Goal: Find contact information: Find contact information

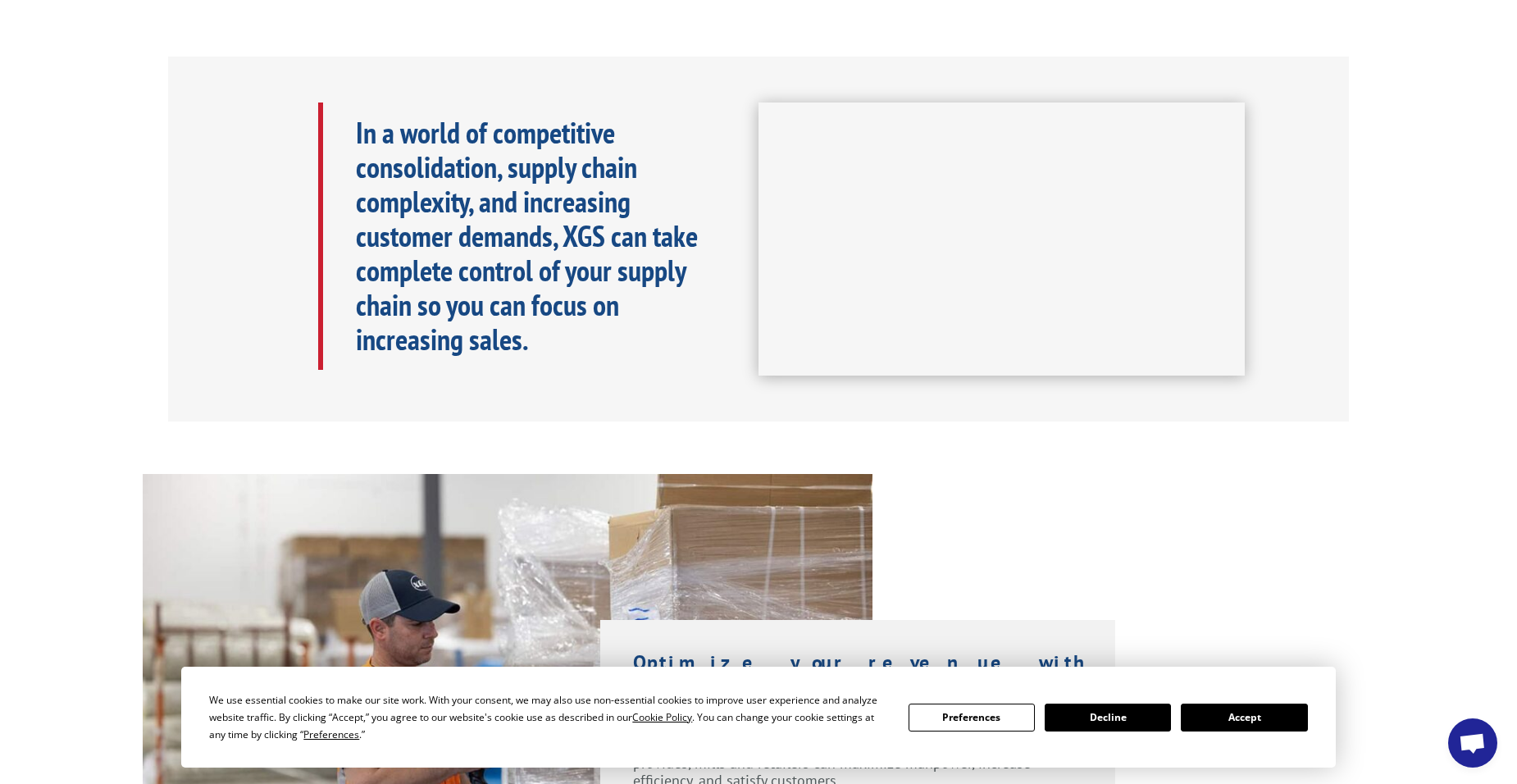
scroll to position [737, 0]
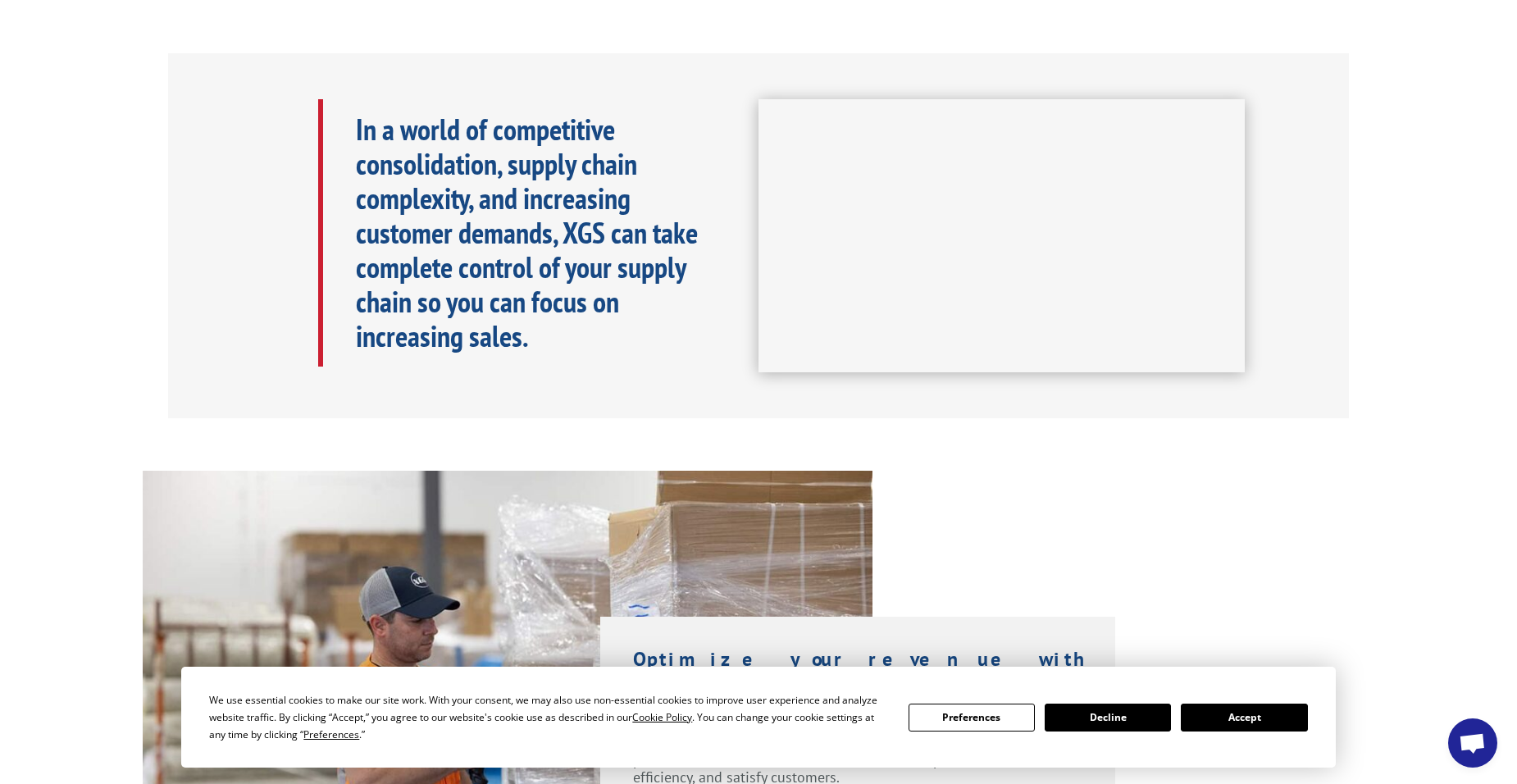
click at [1264, 721] on button "Accept" at bounding box center [1243, 718] width 126 height 28
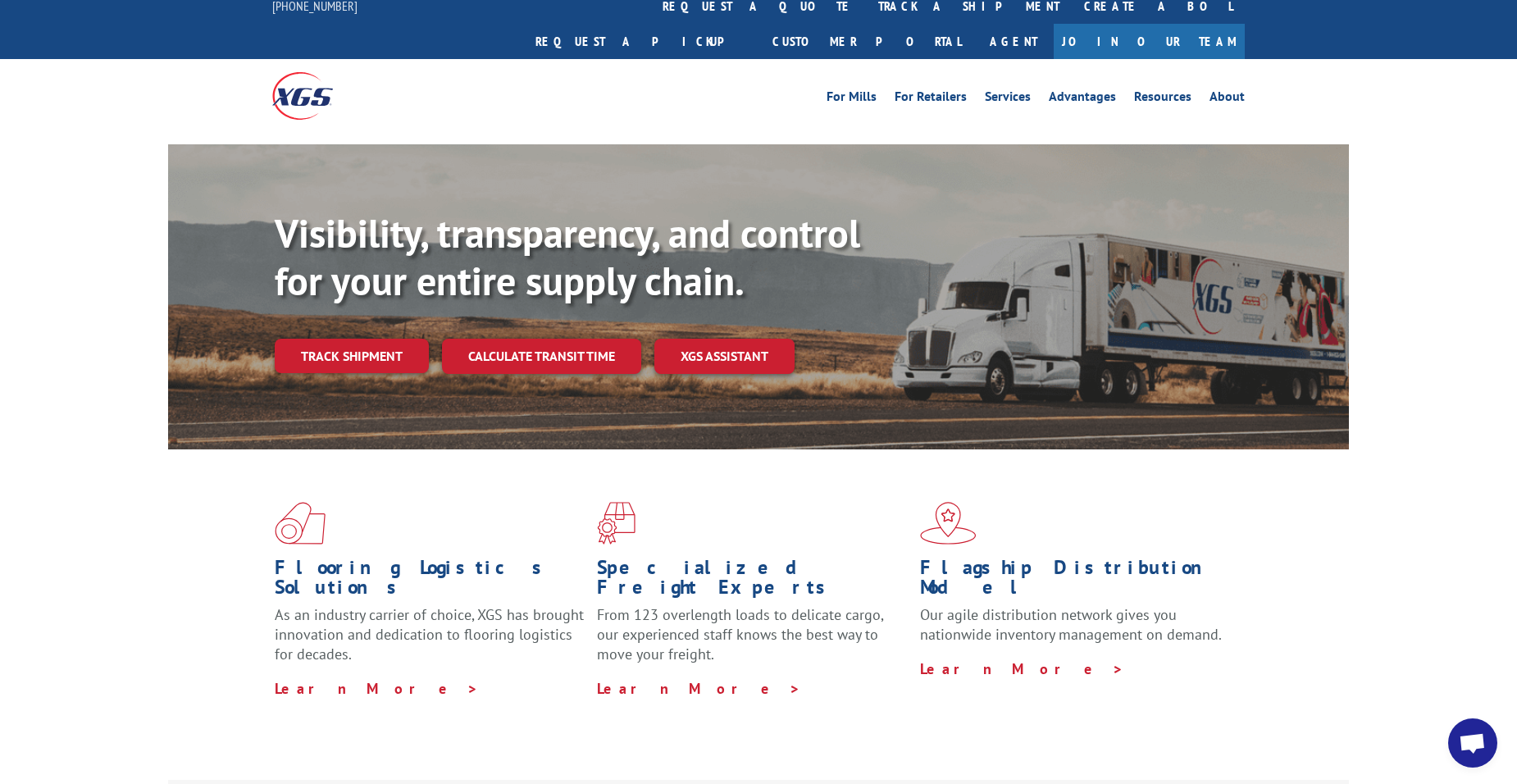
scroll to position [0, 0]
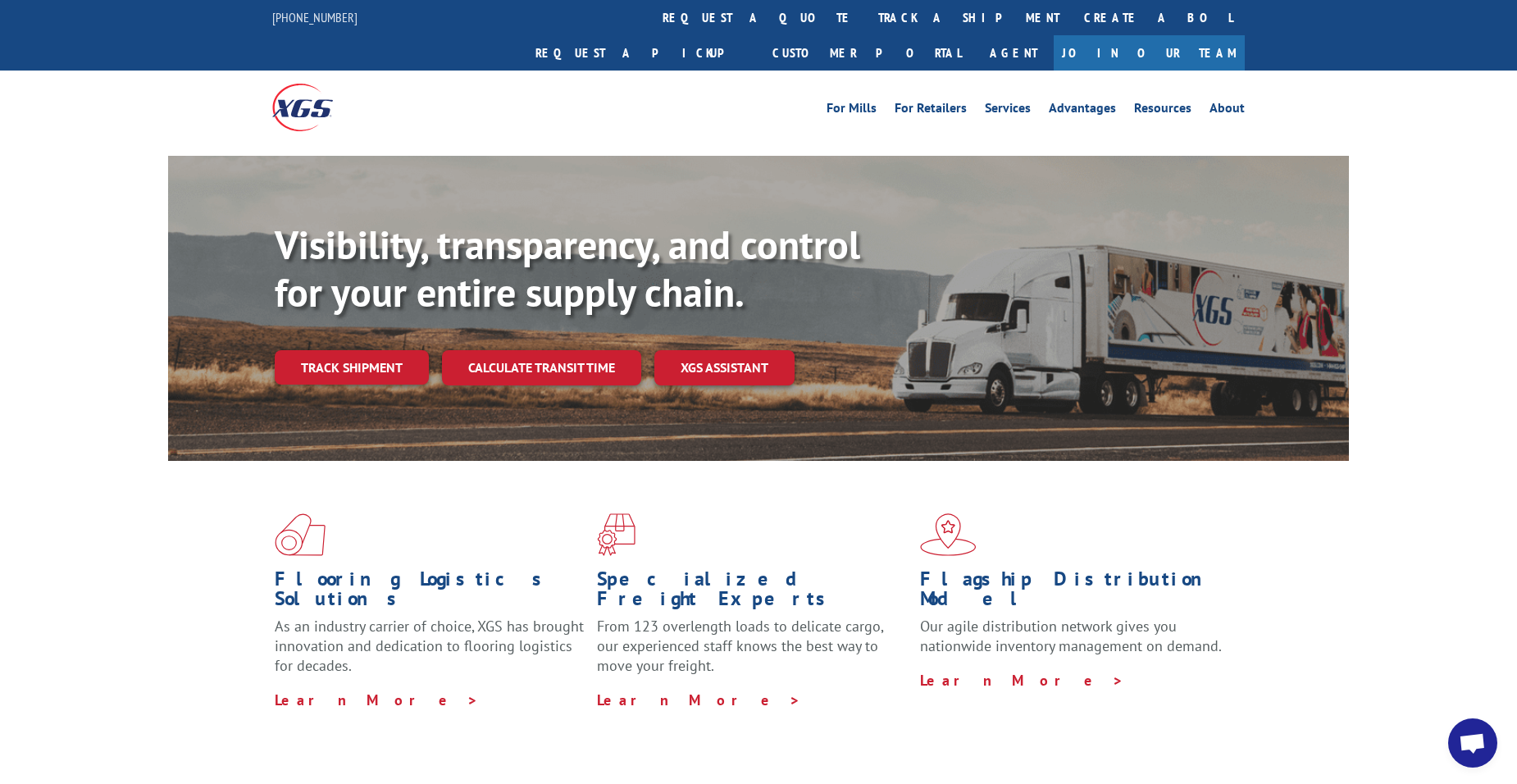
click at [305, 70] on div at bounding box center [302, 107] width 60 height 73
click at [322, 12] on link "[PHONE_NUMBER]" at bounding box center [315, 17] width 85 height 17
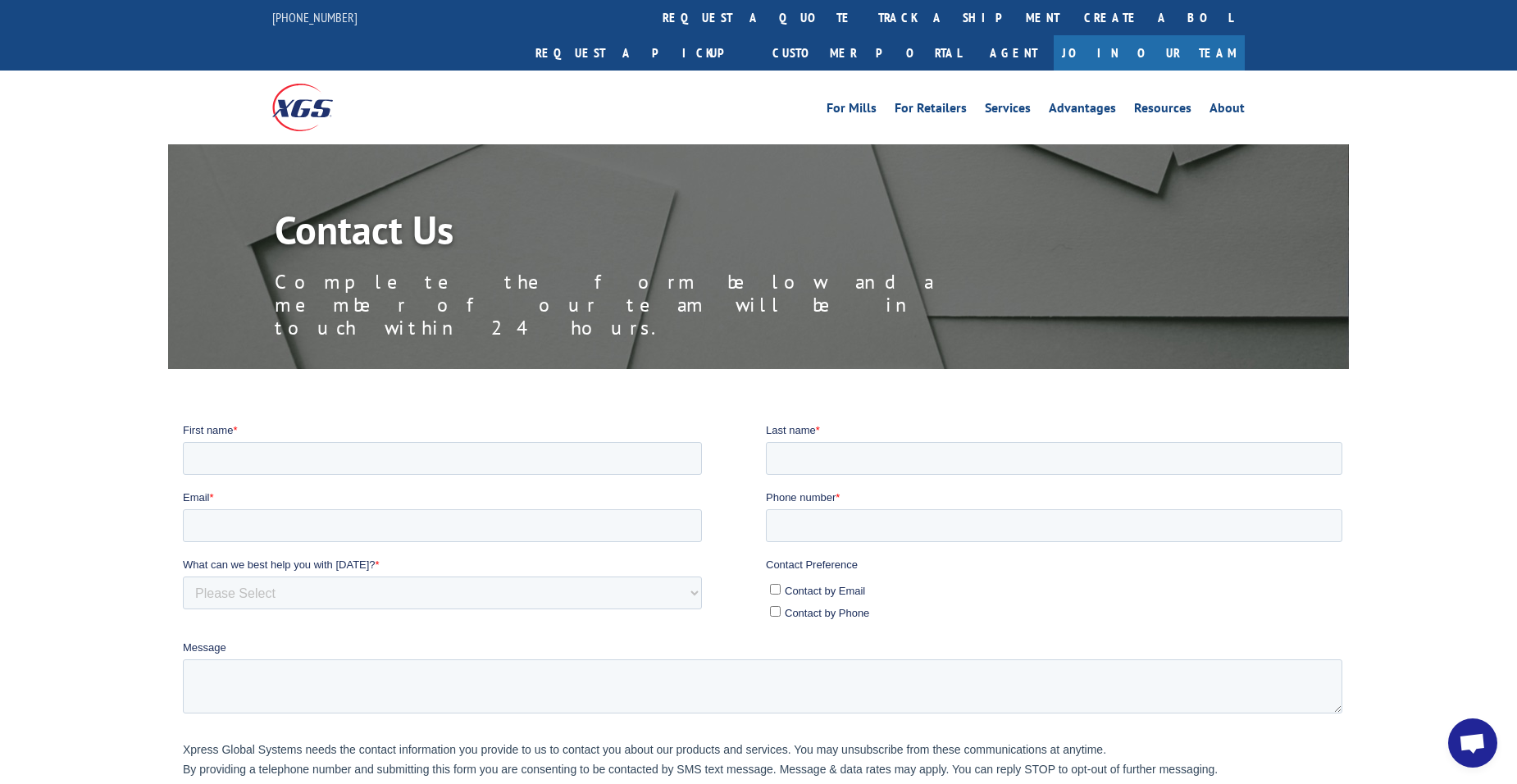
click at [366, 28] on div "[PHONE_NUMBER] request a quote track a shipment Create a BOL Request a pickup C…" at bounding box center [758, 35] width 973 height 70
click at [1138, 102] on link "Resources" at bounding box center [1163, 111] width 58 height 18
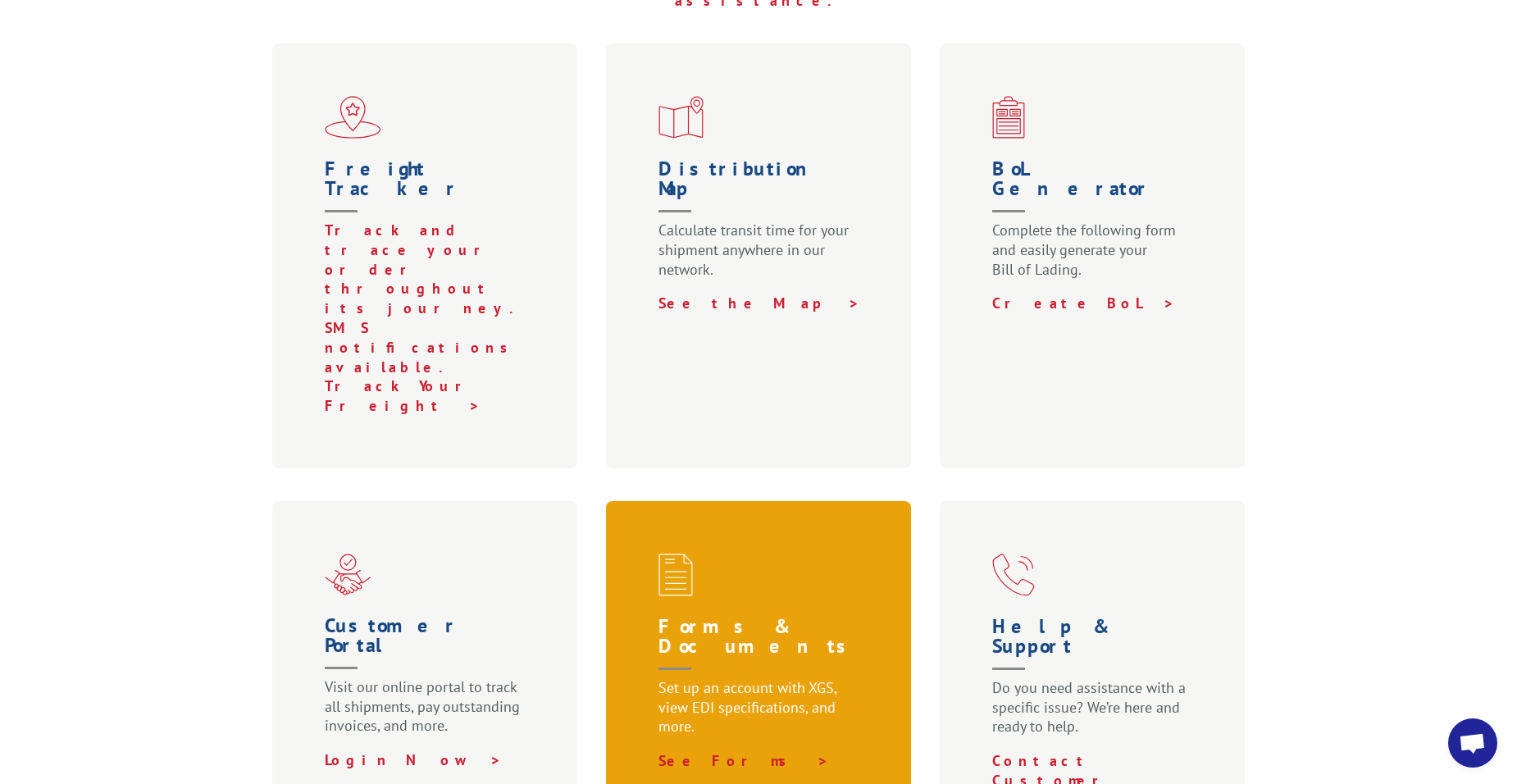
scroll to position [574, 0]
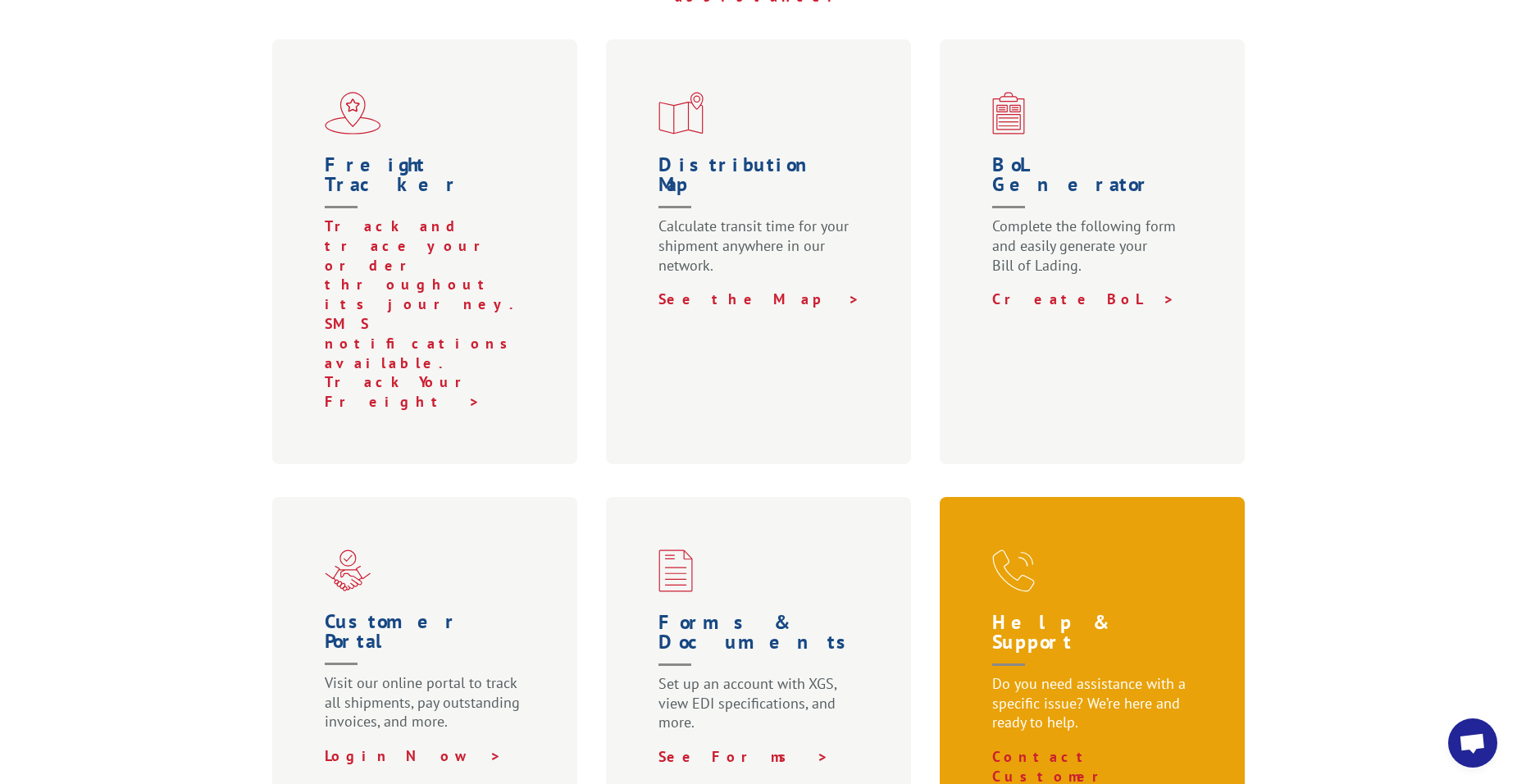
click at [1056, 613] on h1 "Help & Support" at bounding box center [1096, 643] width 206 height 61
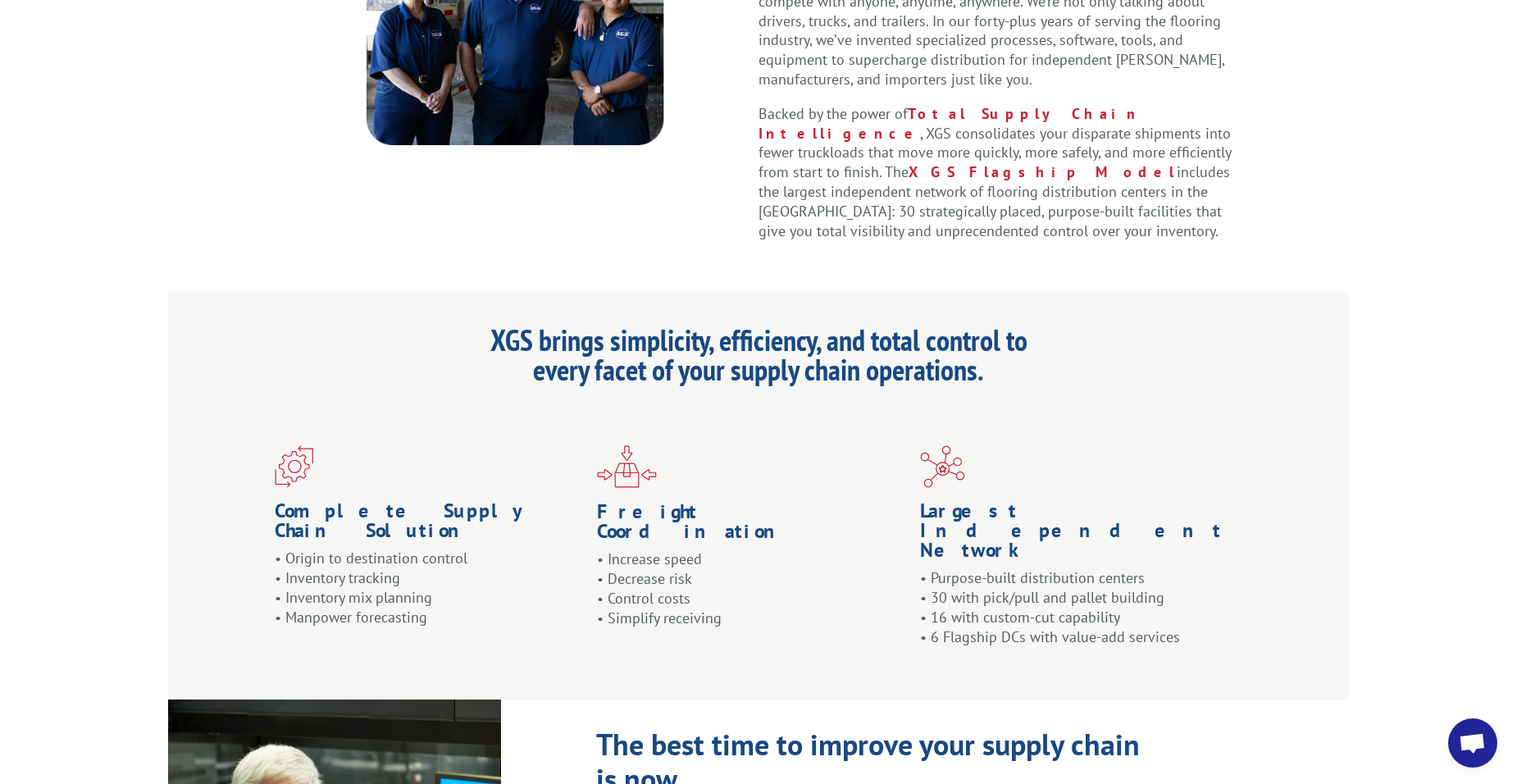
scroll to position [1132, 0]
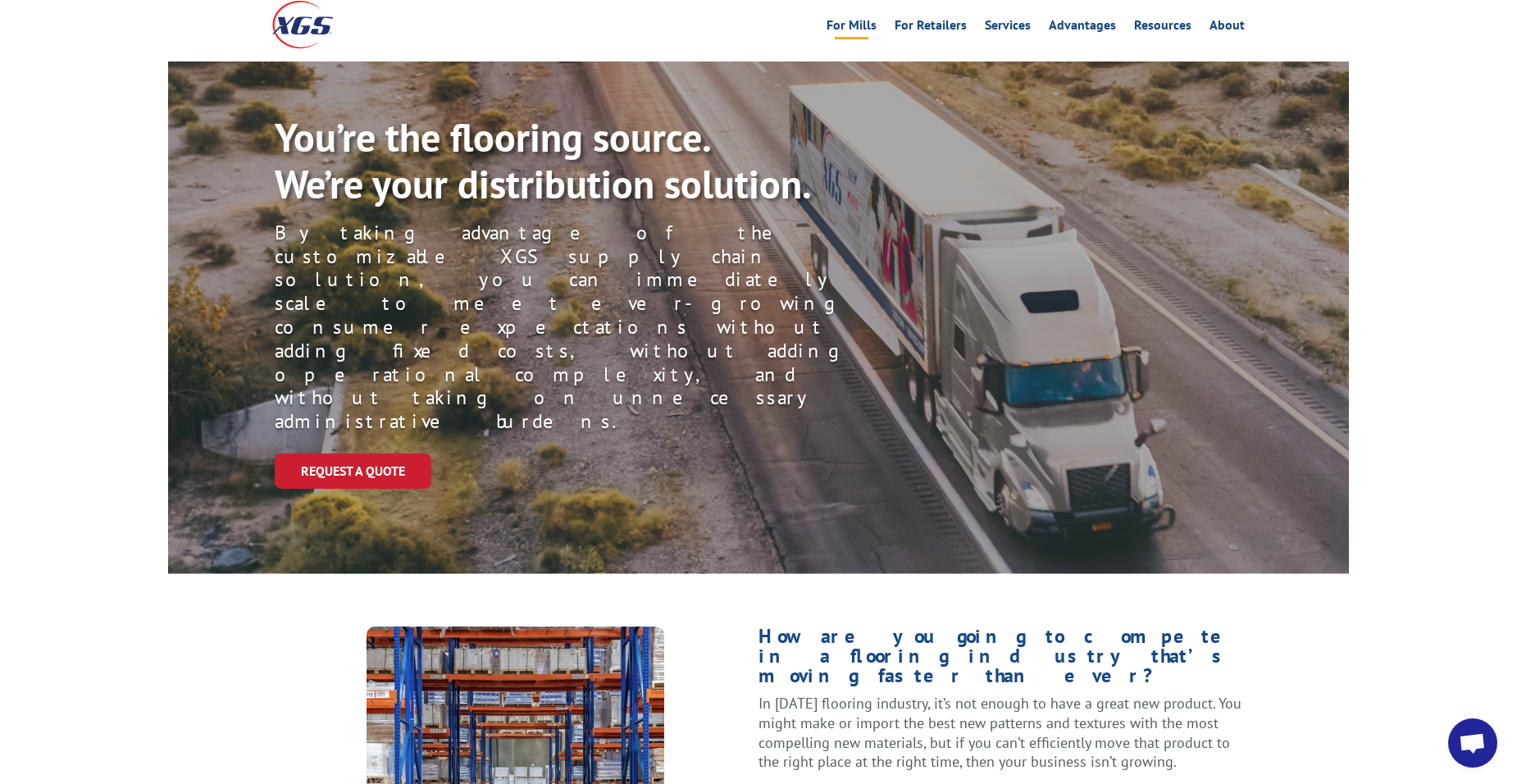
scroll to position [0, 0]
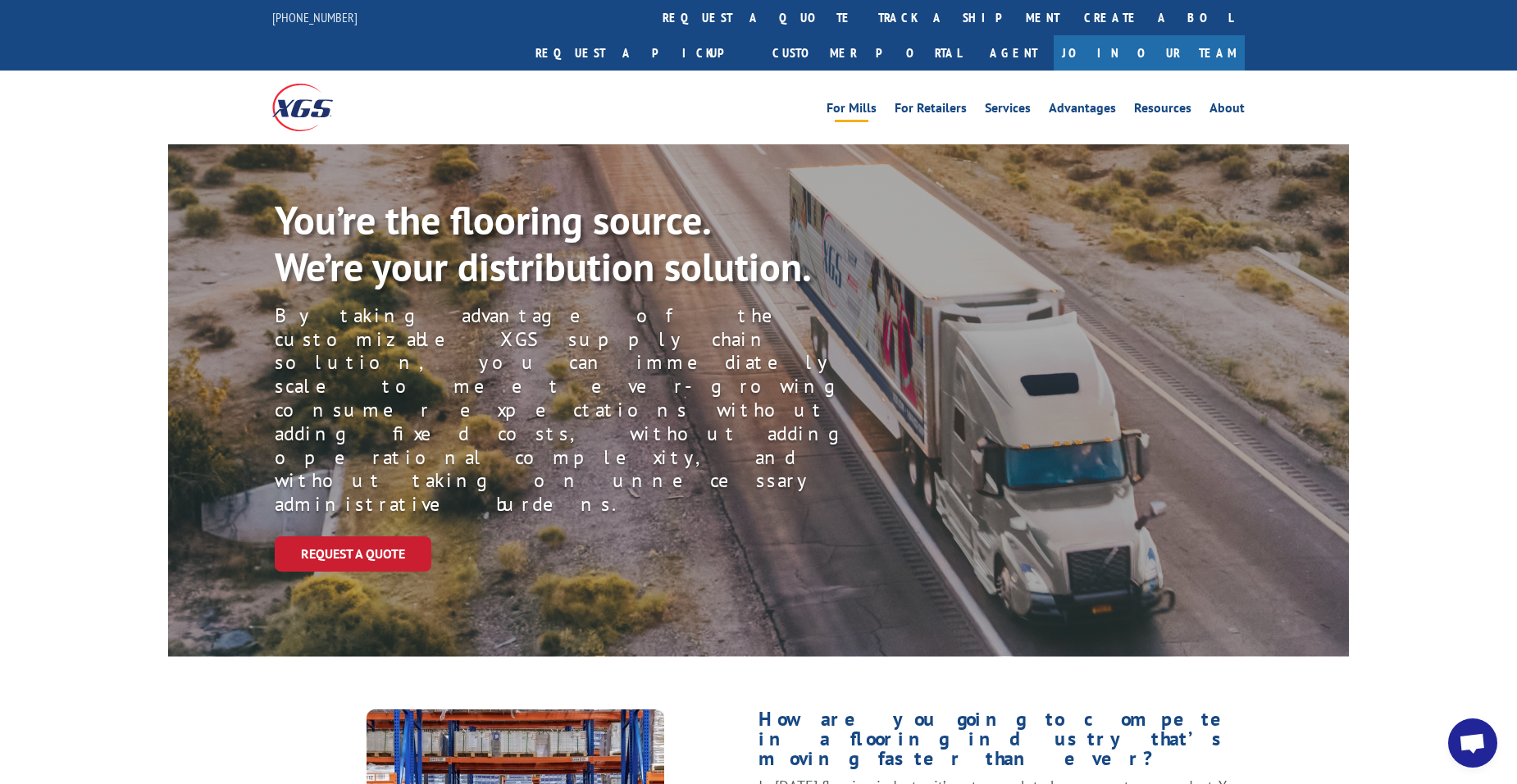
click at [369, 22] on div "844-947-7447 request a quote track a shipment Create a BOL Request a pickup Cus…" at bounding box center [758, 35] width 973 height 70
click at [340, 28] on div "844-947-7447 request a quote track a shipment Create a BOL Request a pickup Cus…" at bounding box center [758, 35] width 973 height 70
